Goal: Task Accomplishment & Management: Complete application form

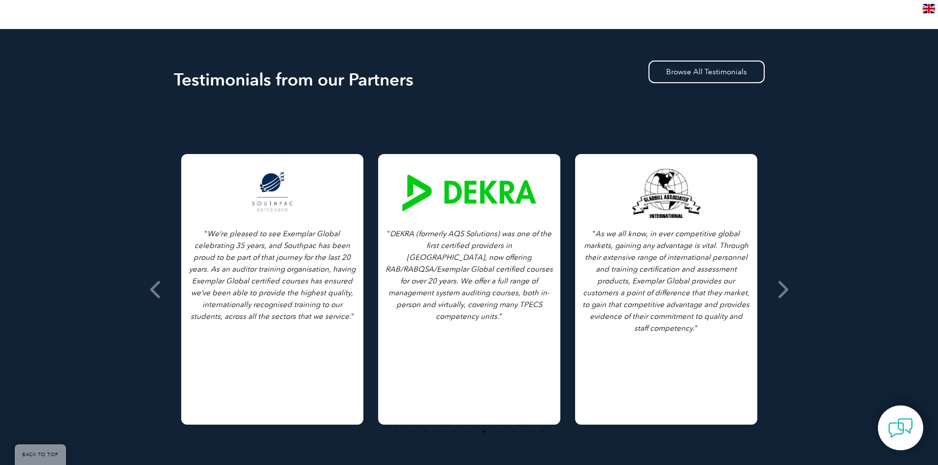
scroll to position [517, 0]
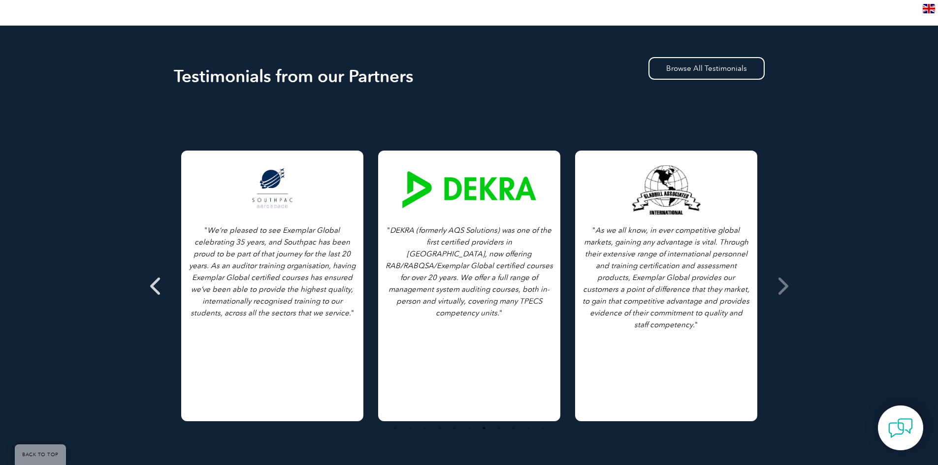
click at [149, 298] on span at bounding box center [156, 285] width 24 height 369
click at [153, 286] on icon at bounding box center [156, 286] width 12 height 0
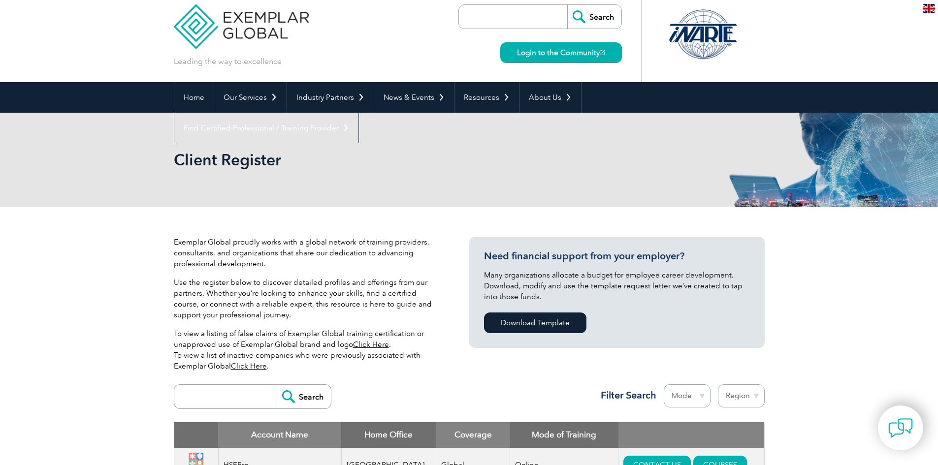
scroll to position [0, 0]
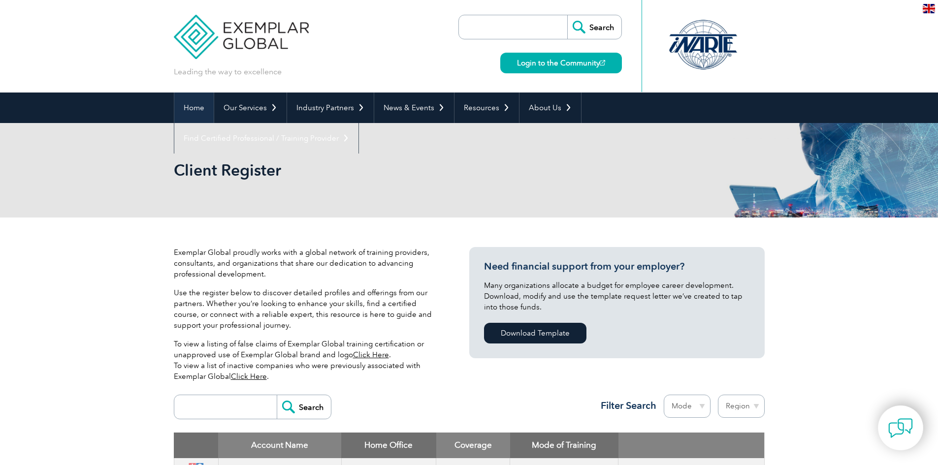
click at [197, 110] on link "Home" at bounding box center [193, 108] width 39 height 31
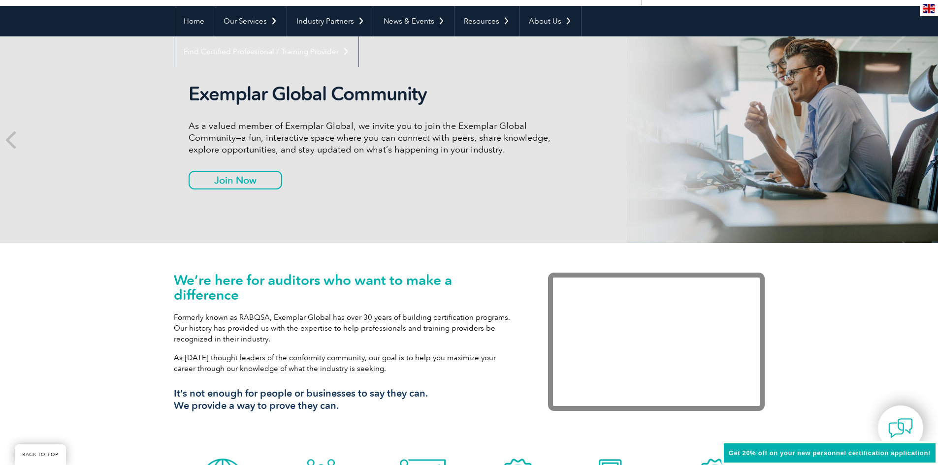
scroll to position [98, 0]
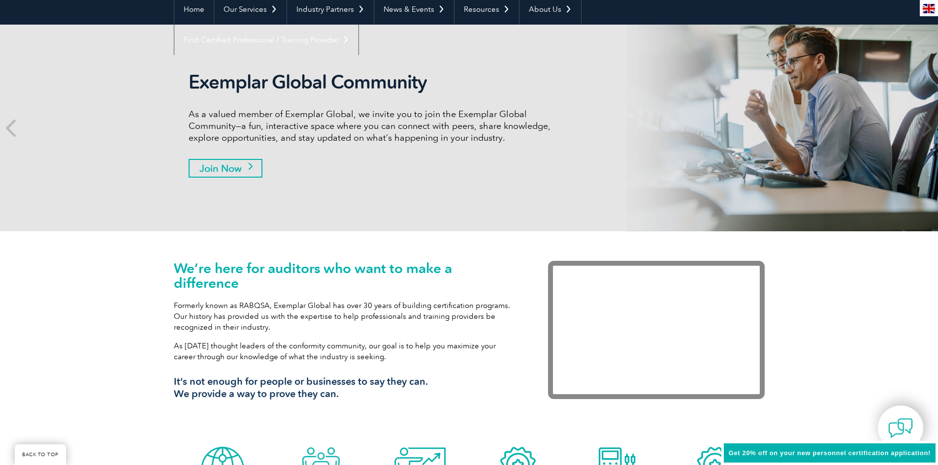
click at [256, 160] on link "Join Now" at bounding box center [226, 168] width 74 height 19
